Goal: Task Accomplishment & Management: Use online tool/utility

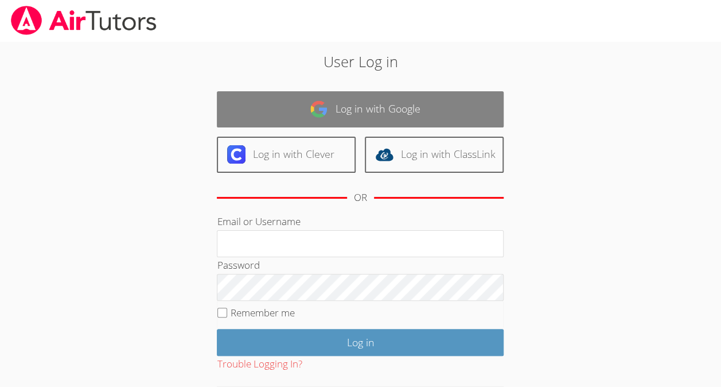
click at [402, 103] on link "Log in with Google" at bounding box center [360, 109] width 287 height 36
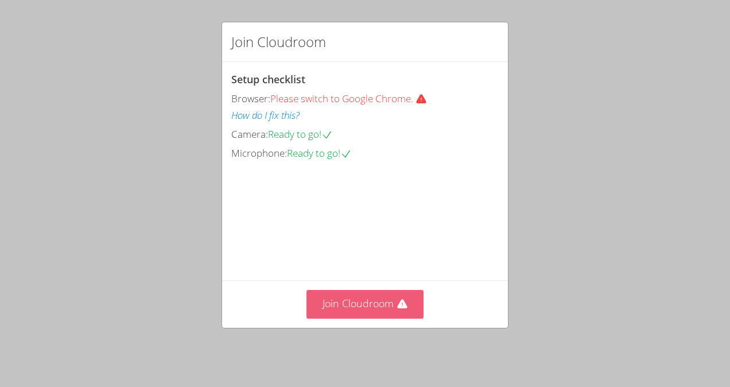
click at [381, 297] on button "Join Cloudroom" at bounding box center [365, 304] width 118 height 28
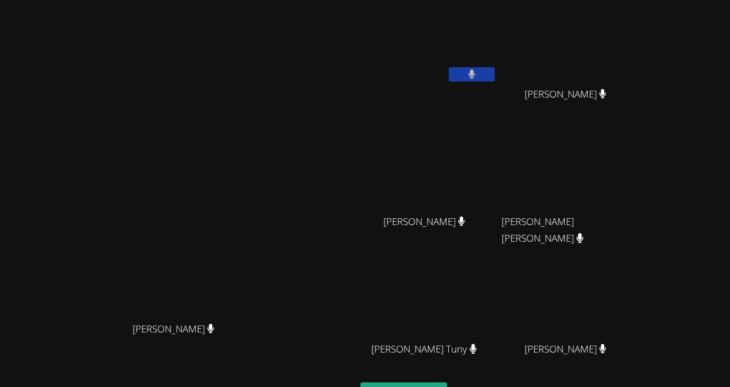
scroll to position [95, 0]
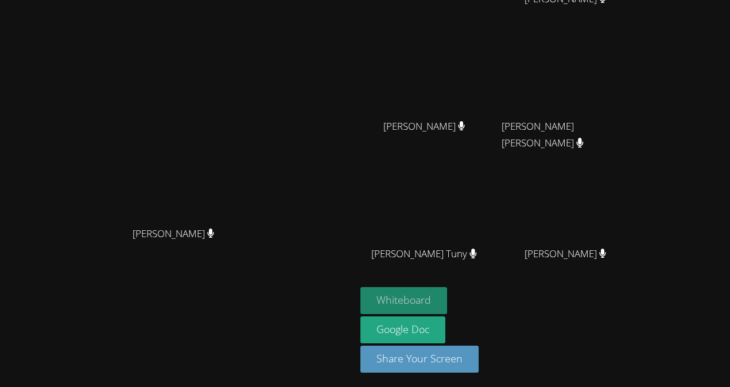
click at [447, 295] on button "Whiteboard" at bounding box center [403, 300] width 87 height 27
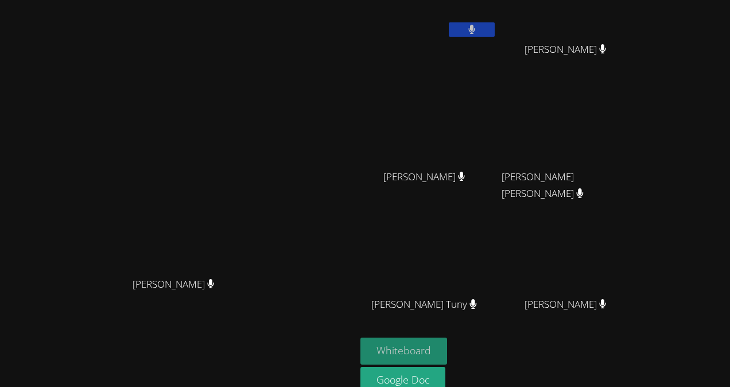
scroll to position [0, 0]
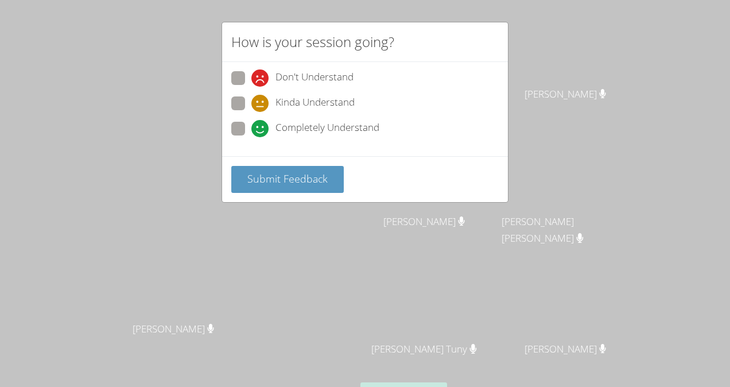
click at [321, 127] on span "Completely Understand" at bounding box center [327, 128] width 104 height 17
click at [261, 127] on input "Completely Understand" at bounding box center [256, 127] width 10 height 10
radio input "true"
click at [307, 184] on button "Submit Feedback" at bounding box center [287, 179] width 112 height 27
